Goal: Information Seeking & Learning: Learn about a topic

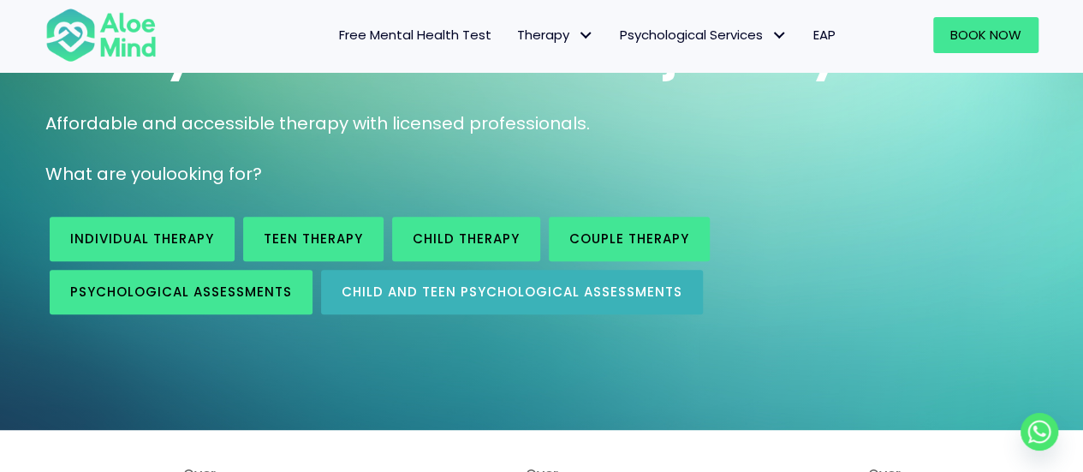
scroll to position [342, 0]
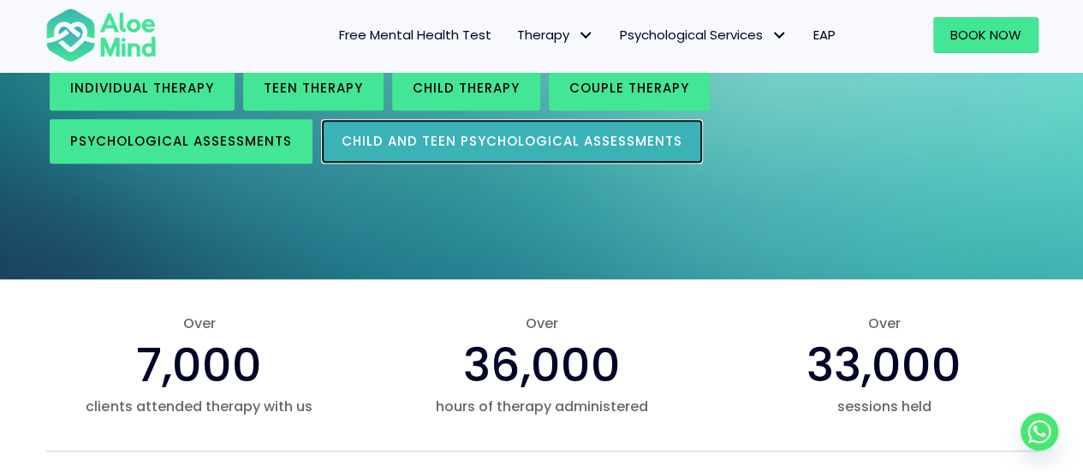
click at [461, 145] on span "Child and Teen Psychological assessments" at bounding box center [512, 141] width 341 height 18
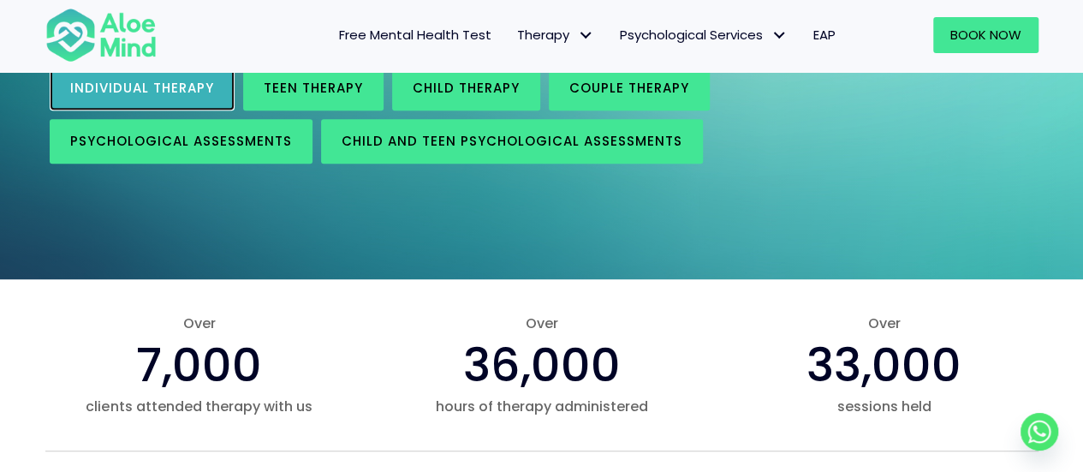
click at [119, 86] on span "Individual therapy" at bounding box center [142, 88] width 144 height 18
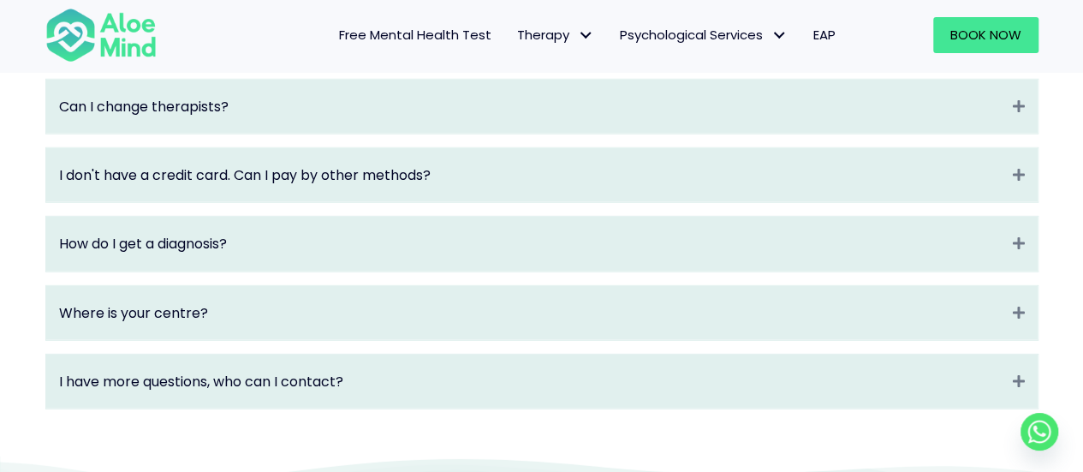
scroll to position [2568, 0]
